Goal: Task Accomplishment & Management: Complete application form

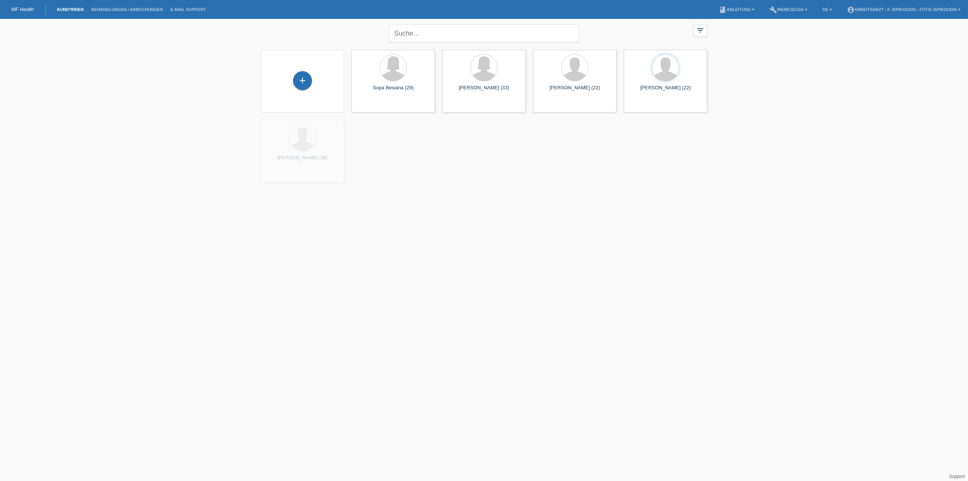
click at [325, 86] on div "+" at bounding box center [302, 81] width 71 height 20
click at [309, 82] on div "+" at bounding box center [302, 80] width 19 height 19
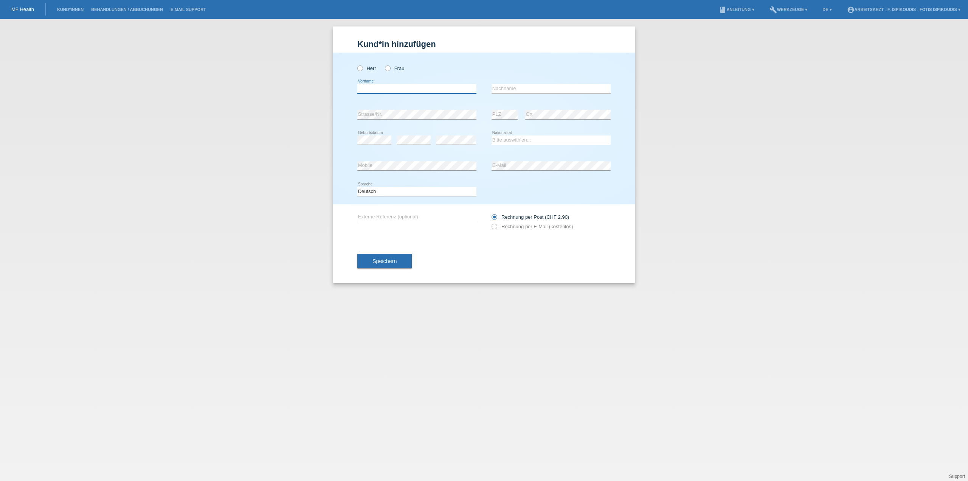
click at [382, 90] on input "text" at bounding box center [417, 88] width 119 height 9
type input "[PERSON_NAME]"
paste input "Scheta"
type input "Scheta"
click at [403, 67] on label "Frau" at bounding box center [394, 68] width 19 height 6
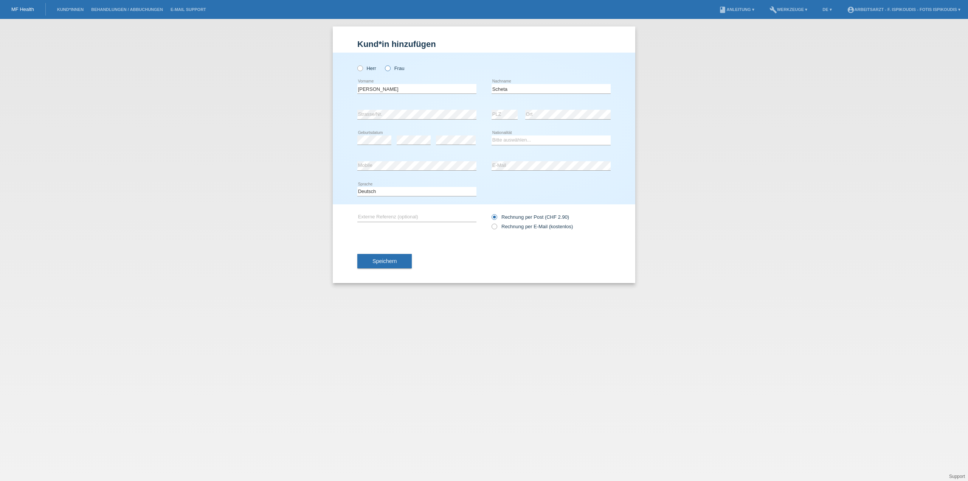
click at [390, 67] on input "Frau" at bounding box center [387, 67] width 5 height 5
radio input "true"
click at [549, 140] on select "Bitte auswählen... Schweiz Deutschland Liechtenstein Österreich ------------ Af…" at bounding box center [551, 139] width 119 height 9
select select "CH"
click at [492, 135] on select "Bitte auswählen... Schweiz Deutschland Liechtenstein Österreich ------------ Af…" at bounding box center [551, 139] width 119 height 9
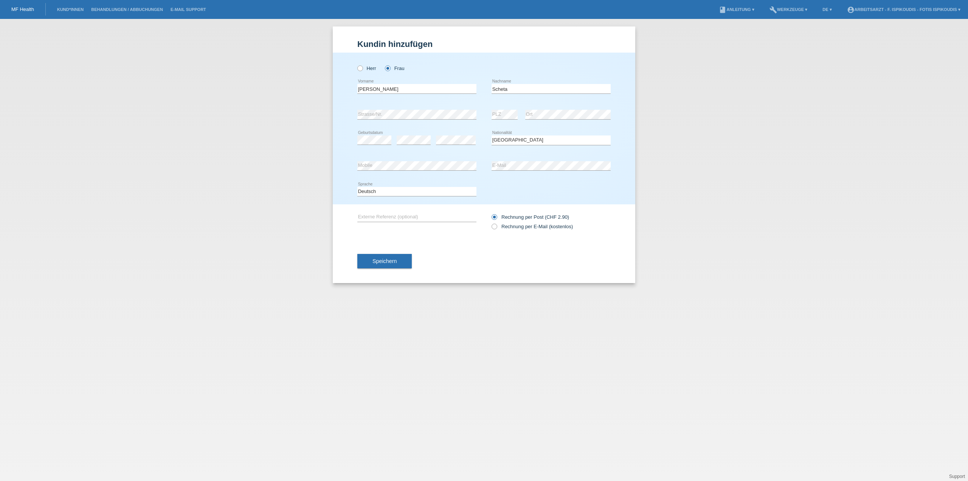
click at [376, 160] on div "error Mobile" at bounding box center [417, 166] width 119 height 26
click at [503, 228] on label "Rechnung per E-Mail (kostenlos)" at bounding box center [532, 227] width 81 height 6
click at [497, 228] on input "Rechnung per E-Mail (kostenlos)" at bounding box center [494, 228] width 5 height 9
radio input "true"
click at [397, 260] on button "Speichern" at bounding box center [385, 261] width 54 height 14
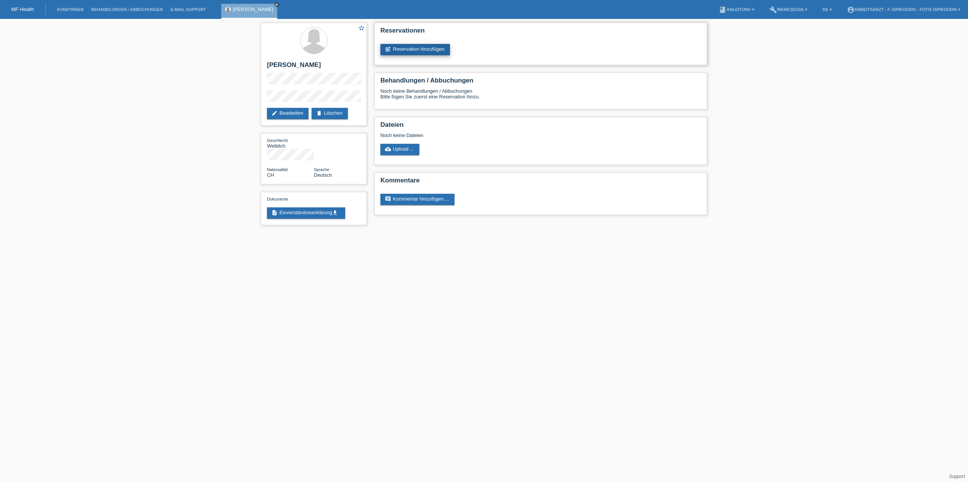
click at [425, 53] on link "post_add Reservation hinzufügen" at bounding box center [416, 49] width 70 height 11
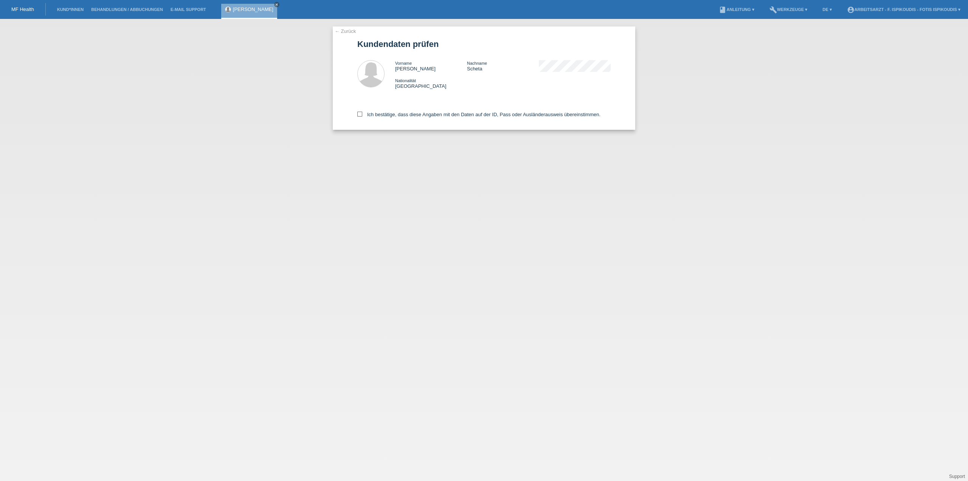
click at [387, 115] on label "Ich bestätige, dass diese Angaben mit den Daten auf der ID, Pass oder Ausländer…" at bounding box center [479, 115] width 243 height 6
click at [362, 115] on input "Ich bestätige, dass diese Angaben mit den Daten auf der ID, Pass oder Ausländer…" at bounding box center [360, 114] width 5 height 5
checkbox input "true"
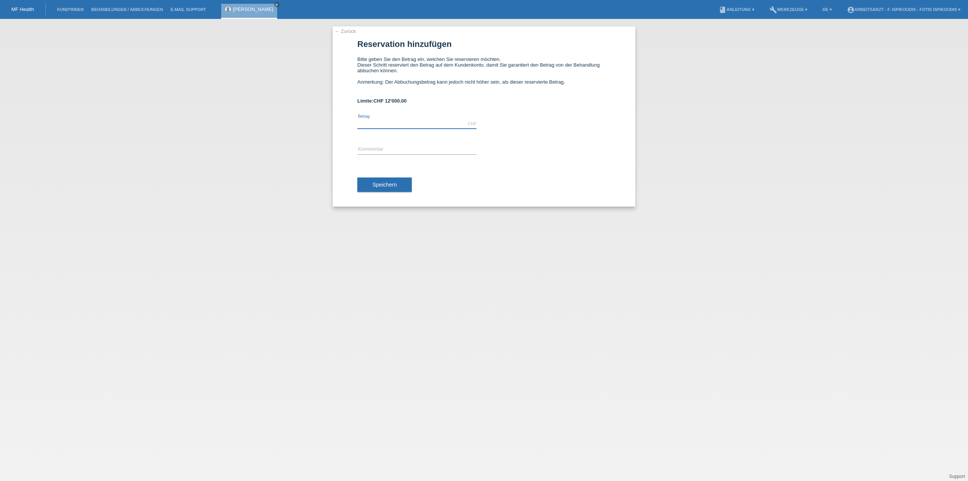
click at [383, 123] on input "text" at bounding box center [417, 123] width 119 height 9
click at [368, 123] on input "text" at bounding box center [417, 123] width 119 height 9
drag, startPoint x: 369, startPoint y: 122, endPoint x: 347, endPoint y: 124, distance: 21.7
click at [347, 124] on div "← Zurück Reservation hinzufügen Bitte geben Sie den Betrag ein, welchen Sie res…" at bounding box center [484, 116] width 303 height 180
type input "2500.00"
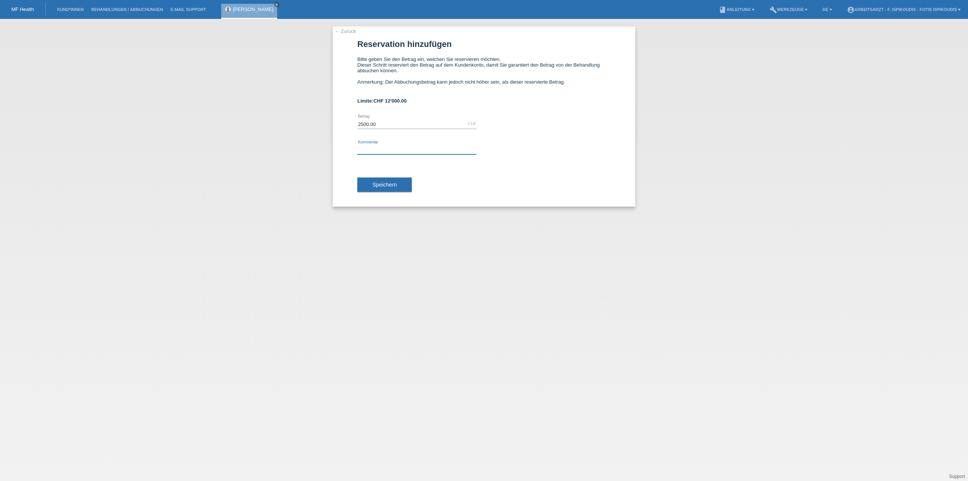
click at [365, 146] on input "text" at bounding box center [417, 149] width 119 height 9
type input "Verkehrsmedizin Stufe 4"
click at [397, 185] on button "Speichern" at bounding box center [385, 184] width 54 height 14
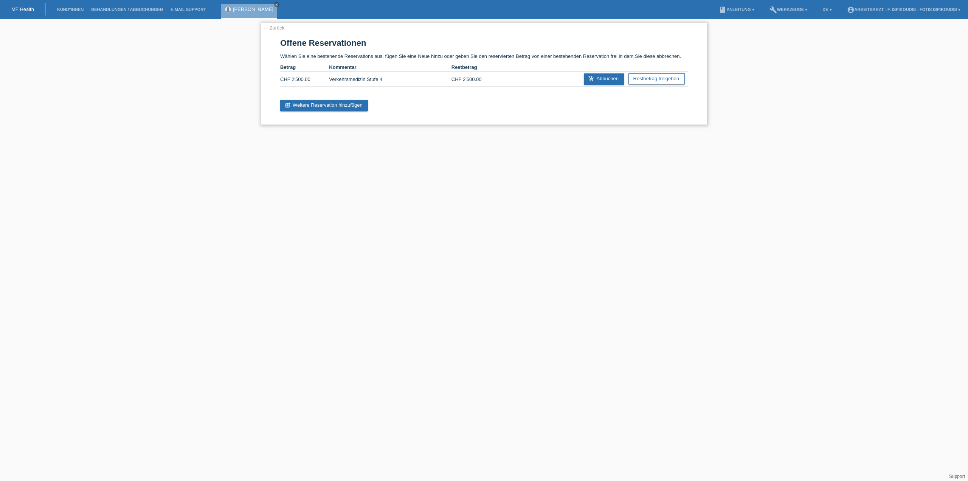
click at [277, 30] on link "← Zurück" at bounding box center [273, 28] width 21 height 6
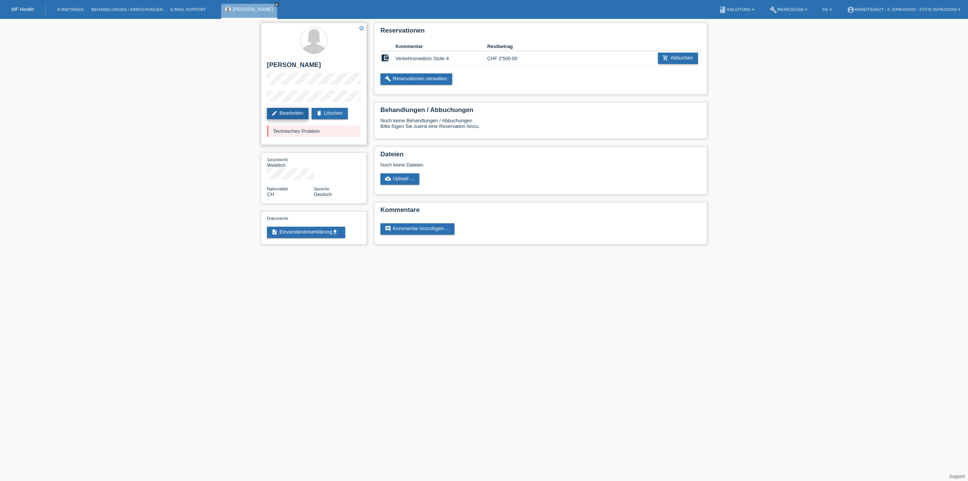
click at [294, 115] on link "edit Bearbeiten" at bounding box center [288, 113] width 42 height 11
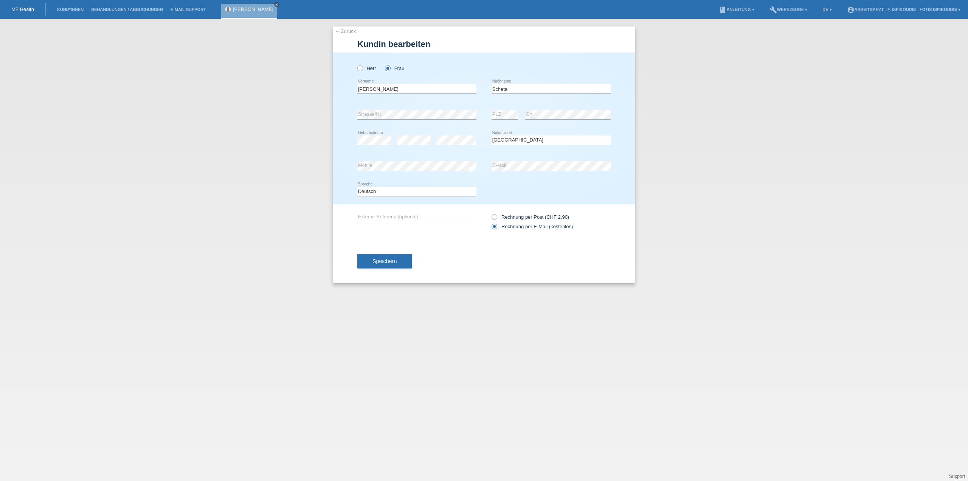
select select "CH"
click at [393, 264] on button "Speichern" at bounding box center [385, 261] width 54 height 14
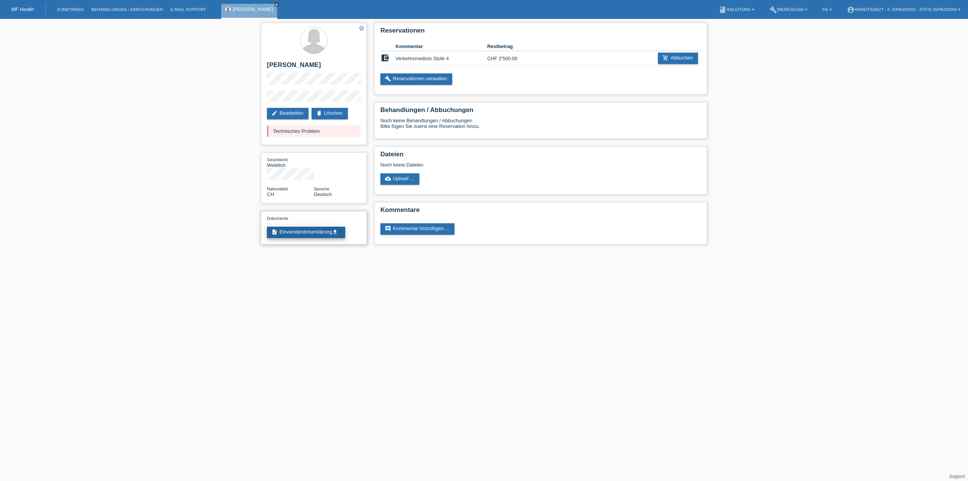
click at [306, 227] on link "description Einverständniserklärung get_app" at bounding box center [306, 232] width 78 height 11
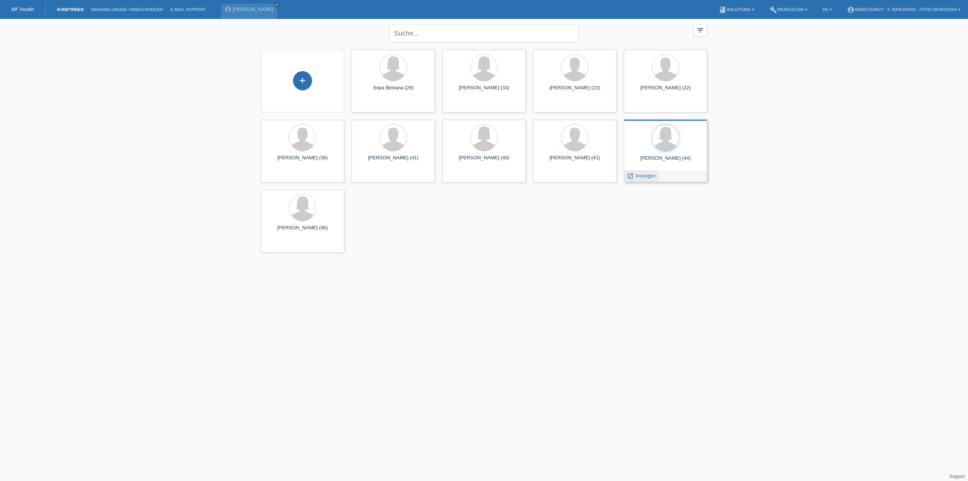
click at [644, 175] on span "Anzeigen" at bounding box center [646, 176] width 20 height 6
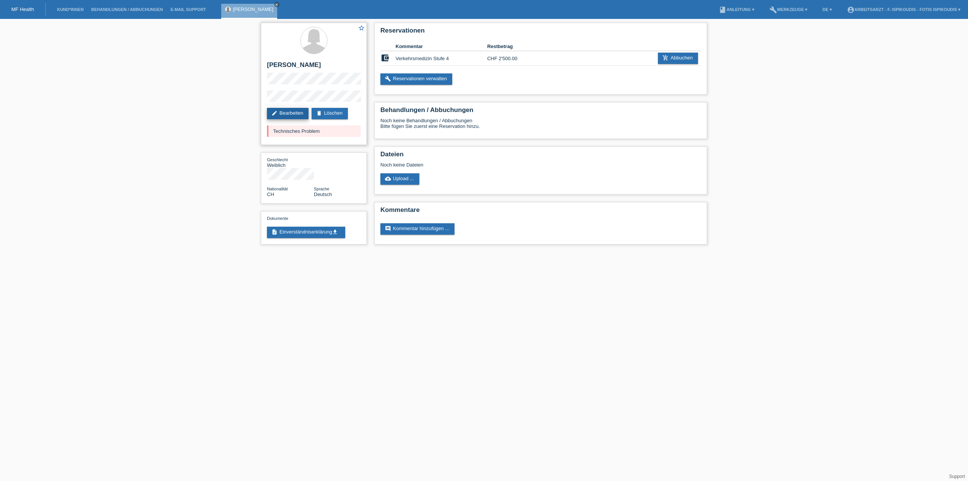
click at [282, 113] on link "edit Bearbeiten" at bounding box center [288, 113] width 42 height 11
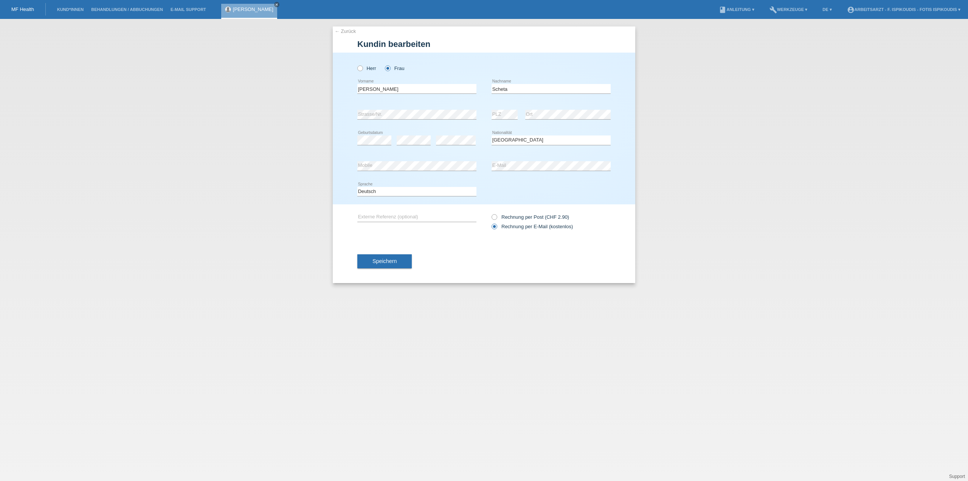
select select "CH"
click at [496, 87] on input "Scheta" at bounding box center [551, 88] width 119 height 9
type input "Sheta"
click at [398, 263] on button "Speichern" at bounding box center [385, 261] width 54 height 14
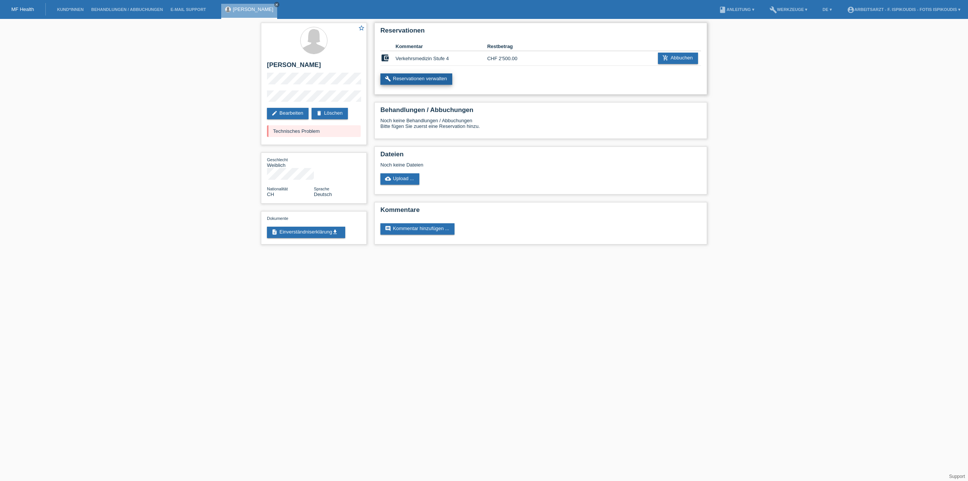
click at [405, 76] on link "build Reservationen verwalten" at bounding box center [417, 78] width 72 height 11
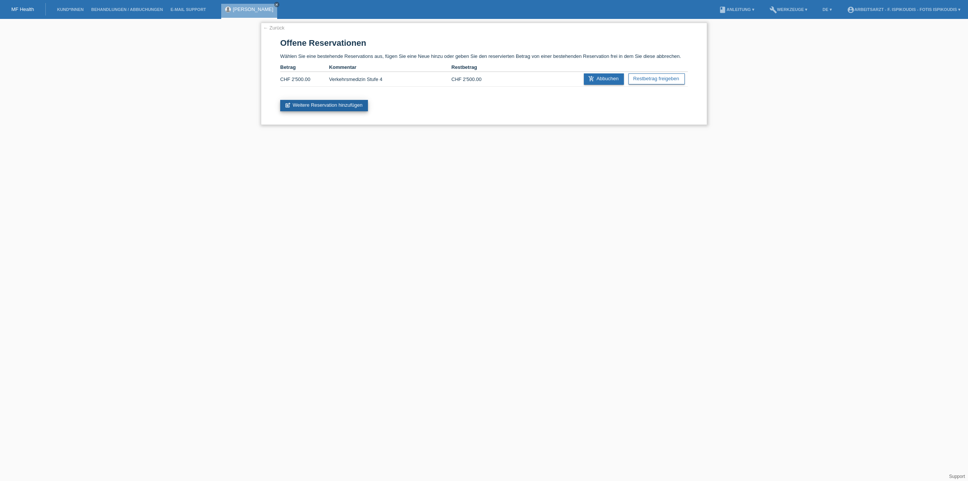
click at [353, 109] on link "post_add Weitere Reservation hinzufügen" at bounding box center [324, 105] width 88 height 11
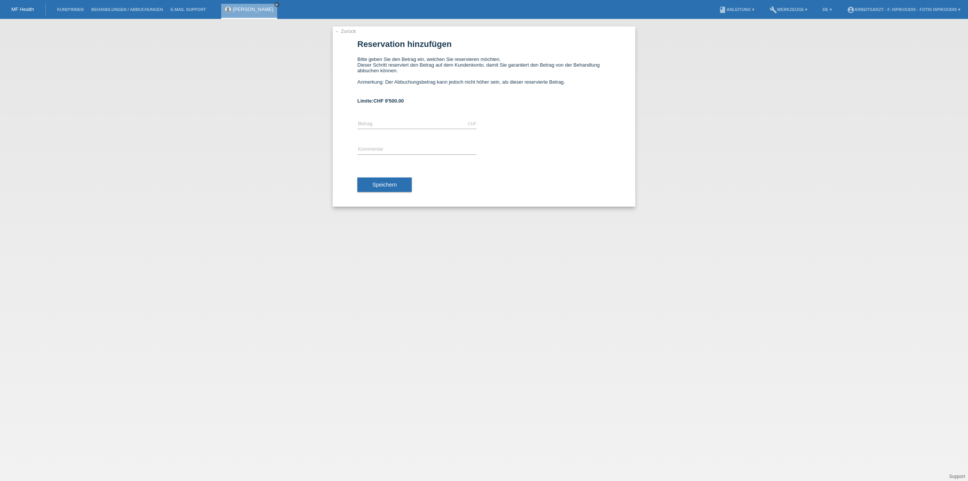
click at [347, 37] on div "← Zurück Reservation hinzufügen Bitte geben Sie den Betrag ein, welchen Sie res…" at bounding box center [484, 116] width 303 height 180
click at [348, 34] on link "← Zurück" at bounding box center [345, 31] width 21 height 6
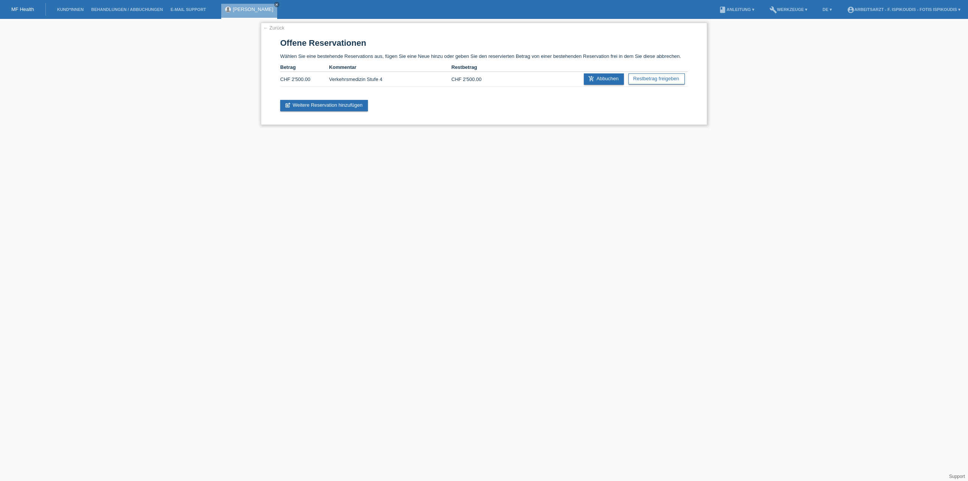
click at [281, 28] on link "← Zurück" at bounding box center [273, 28] width 21 height 6
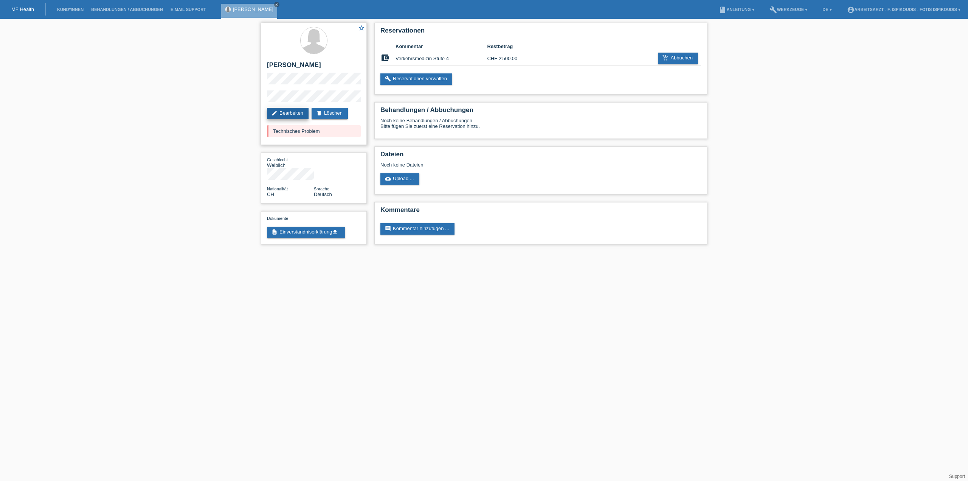
click at [294, 114] on link "edit Bearbeiten" at bounding box center [288, 113] width 42 height 11
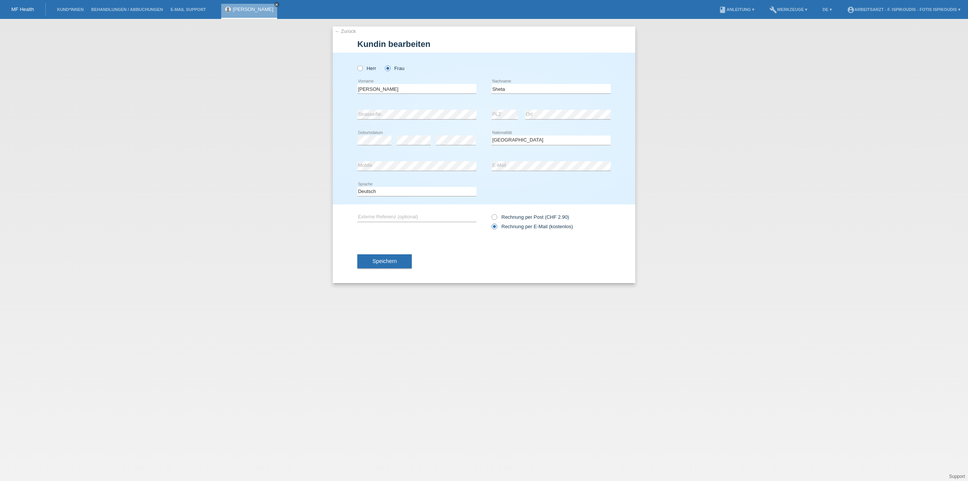
select select "CH"
click at [399, 262] on button "Speichern" at bounding box center [385, 261] width 54 height 14
